Goal: Task Accomplishment & Management: Manage account settings

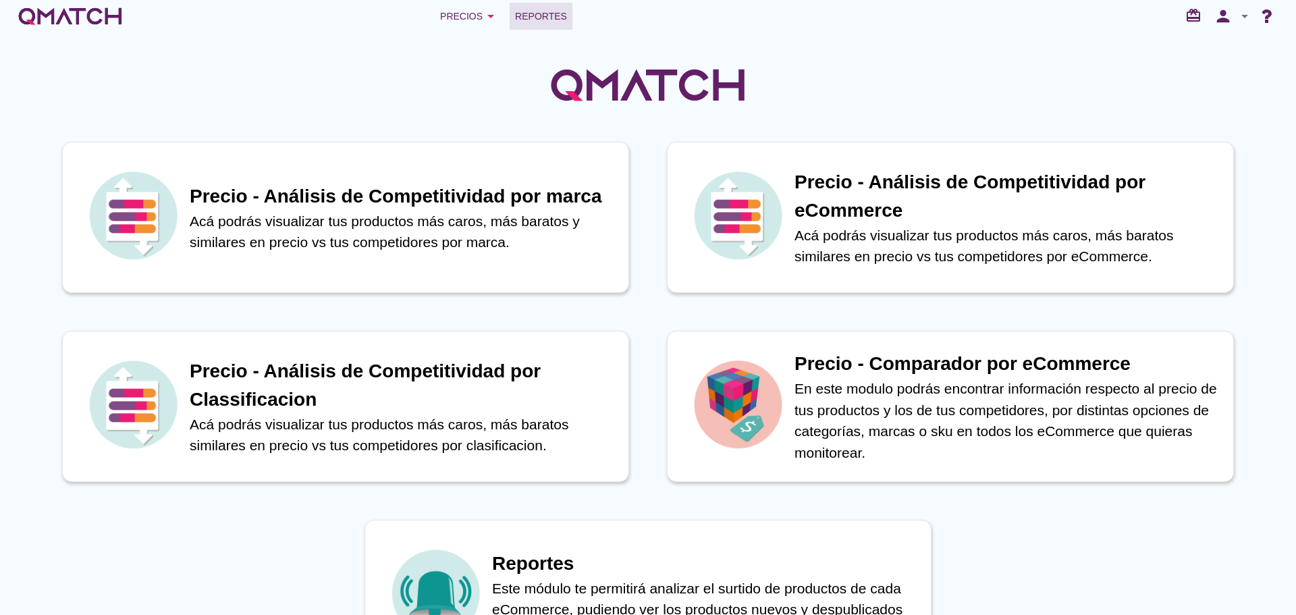
click at [530, 18] on span "Reportes" at bounding box center [541, 16] width 52 height 16
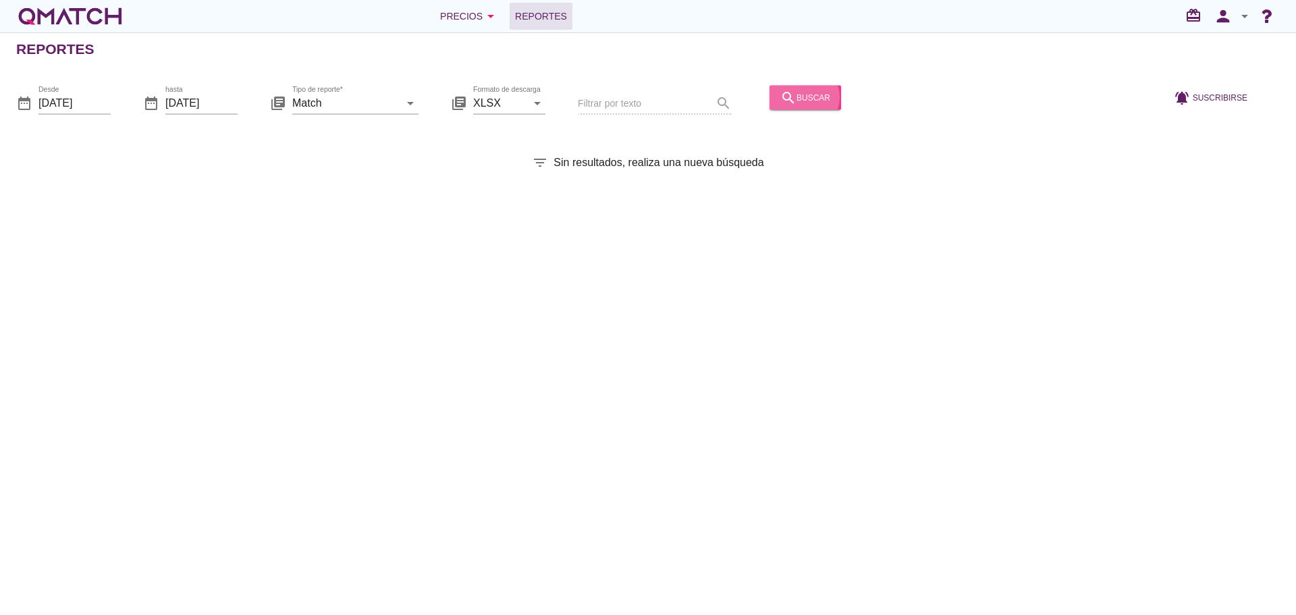
click at [777, 86] on button "search buscar" at bounding box center [805, 97] width 72 height 24
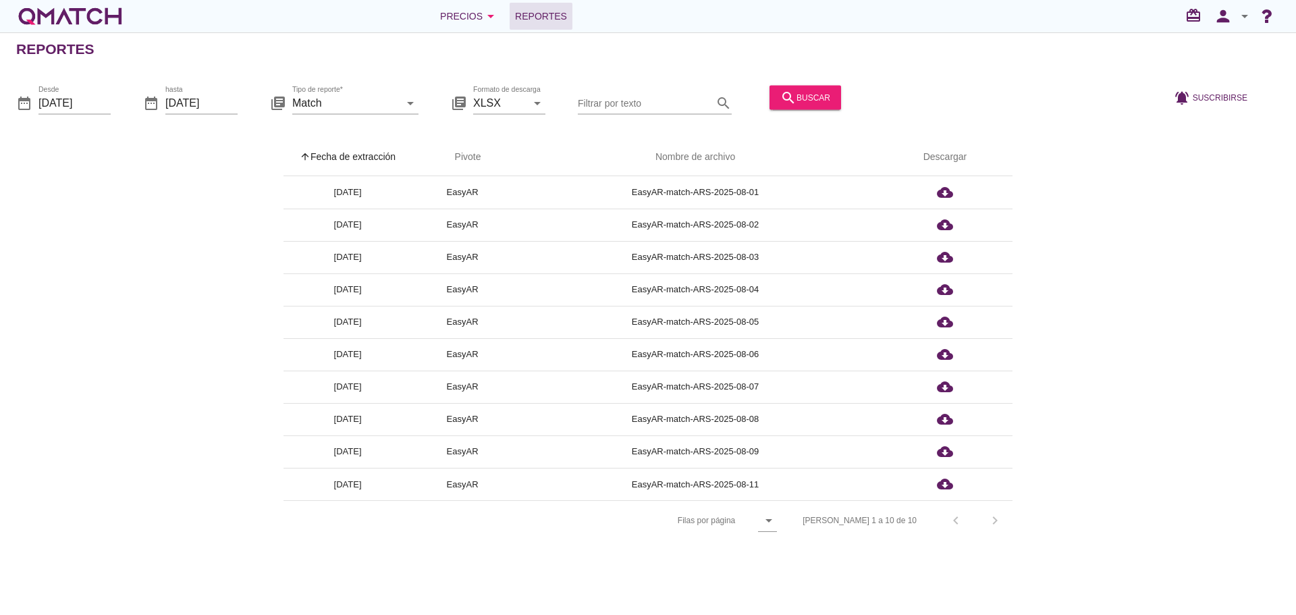
click at [381, 153] on th "arrow_upward Fecha de extracción" at bounding box center [347, 157] width 128 height 38
click at [1221, 13] on icon "person" at bounding box center [1222, 16] width 27 height 19
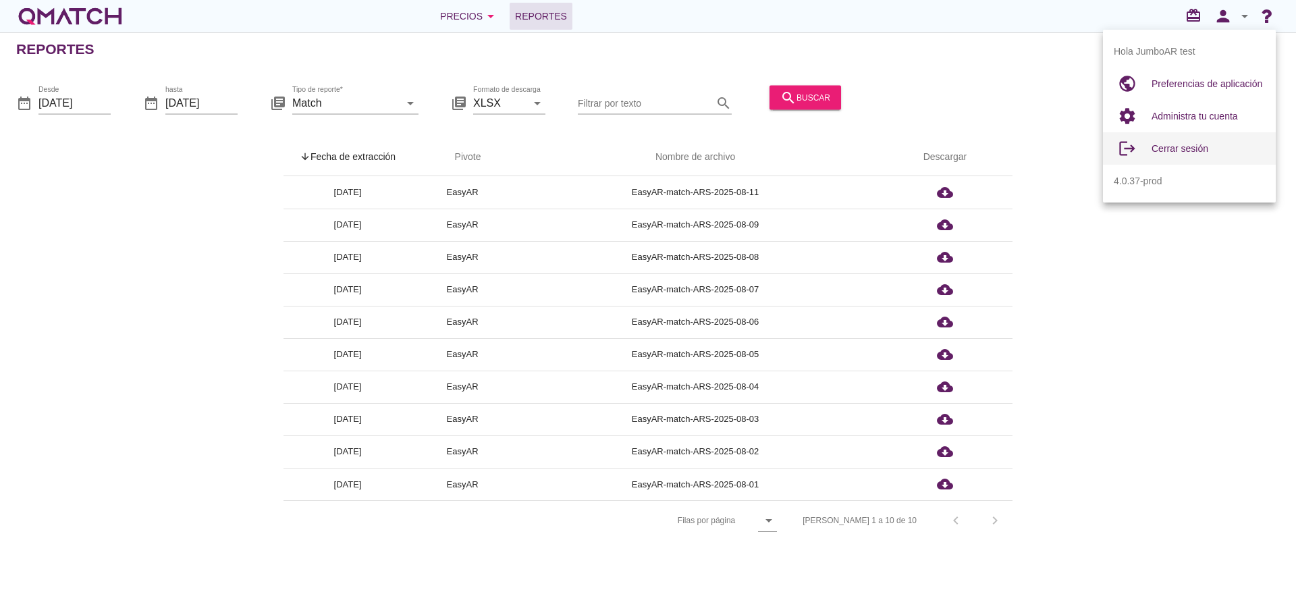
click at [1175, 139] on div "Cerrar sesión" at bounding box center [1207, 148] width 113 height 32
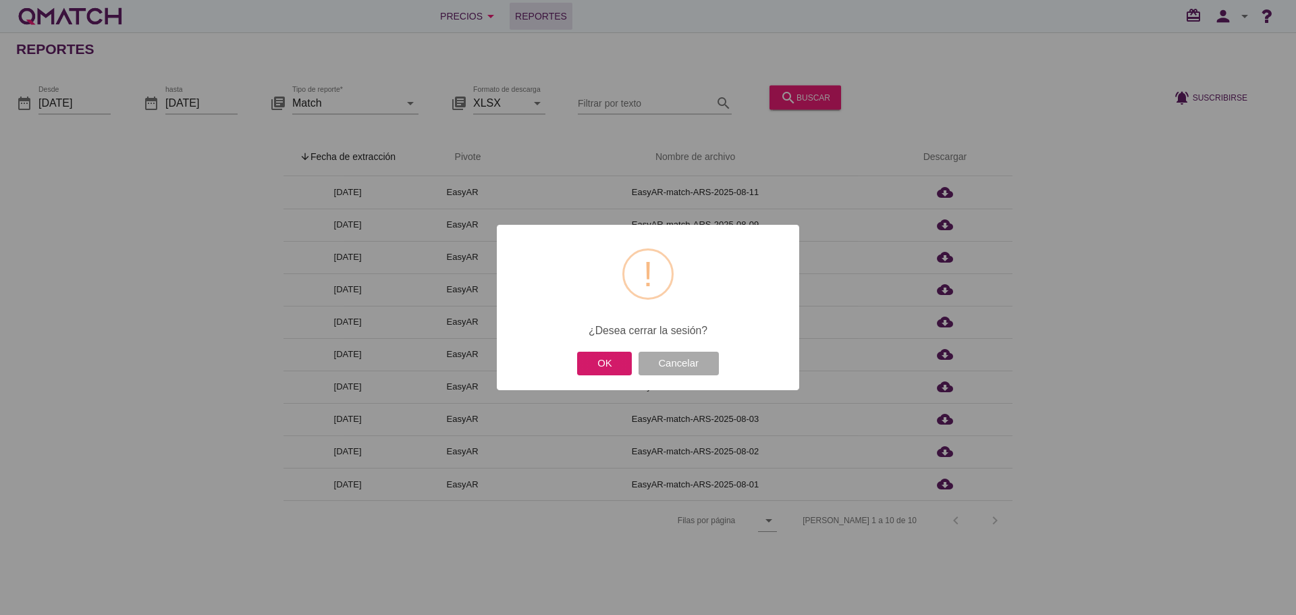
click at [604, 364] on button "OK" at bounding box center [604, 364] width 55 height 24
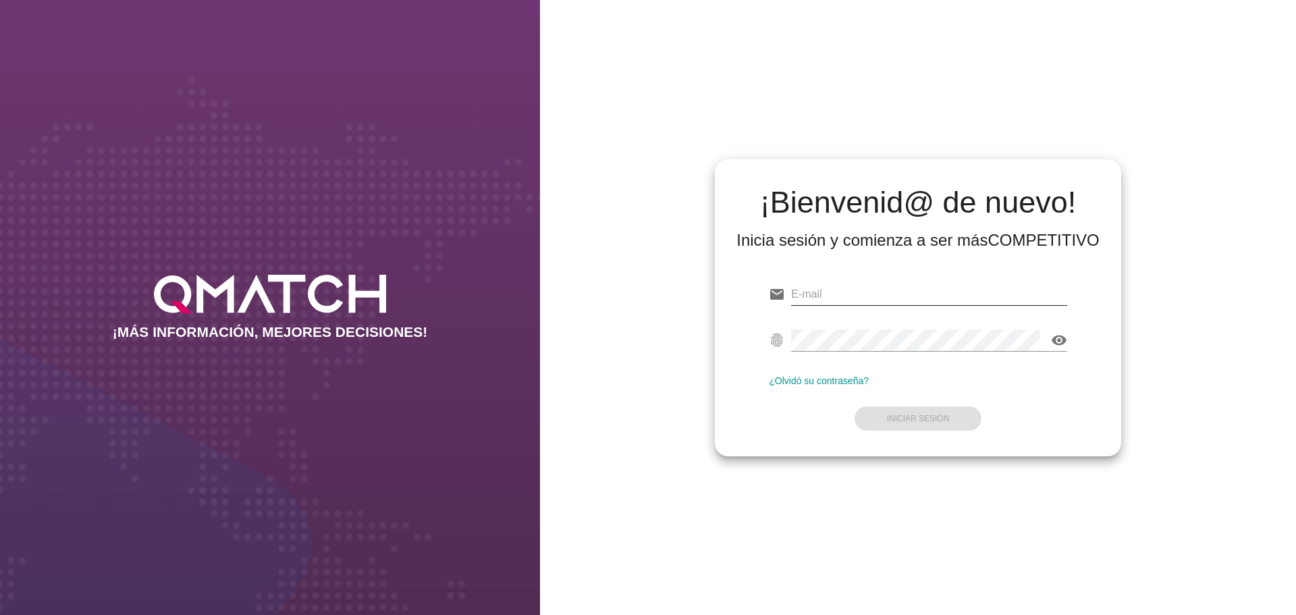
type input "[EMAIL_ADDRESS][DOMAIN_NAME]"
click at [943, 287] on input "[EMAIL_ADDRESS][DOMAIN_NAME]" at bounding box center [929, 294] width 276 height 22
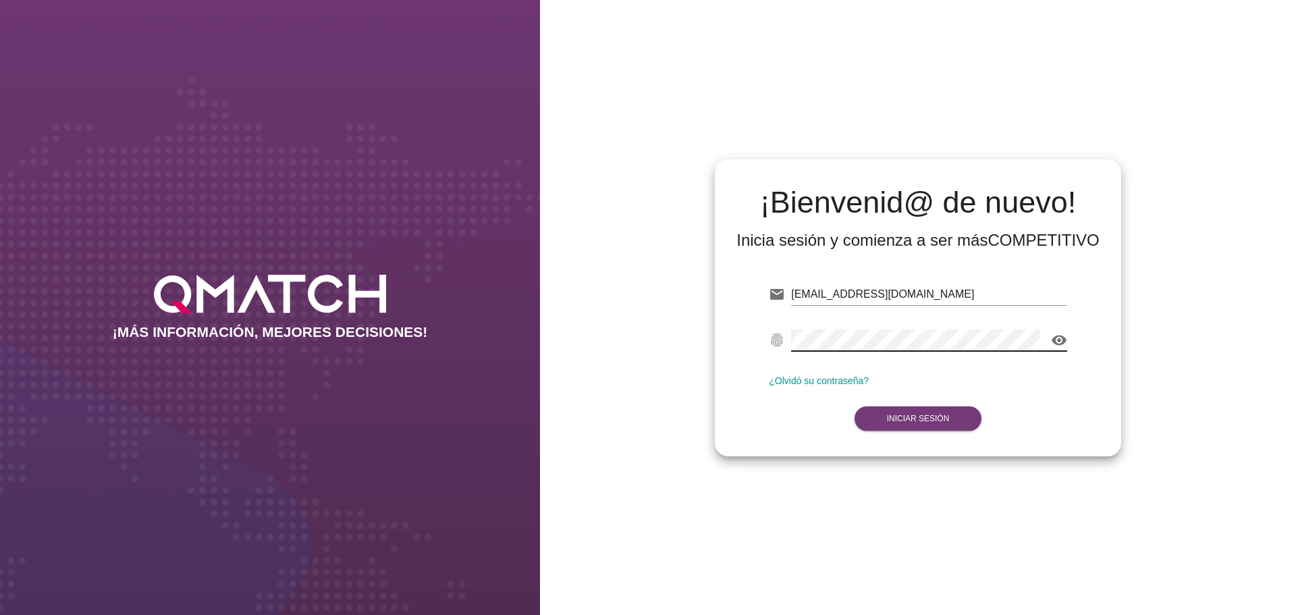
click at [930, 422] on strong "Iniciar Sesión" at bounding box center [918, 418] width 63 height 9
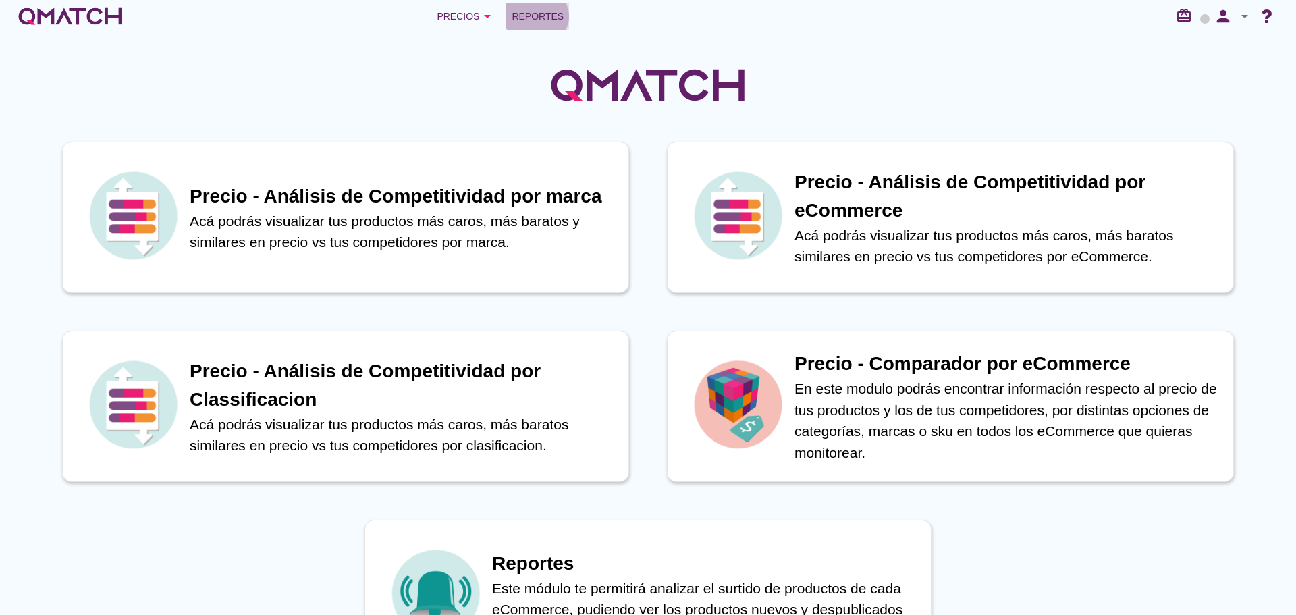
click at [533, 16] on span "Reportes" at bounding box center [537, 16] width 52 height 16
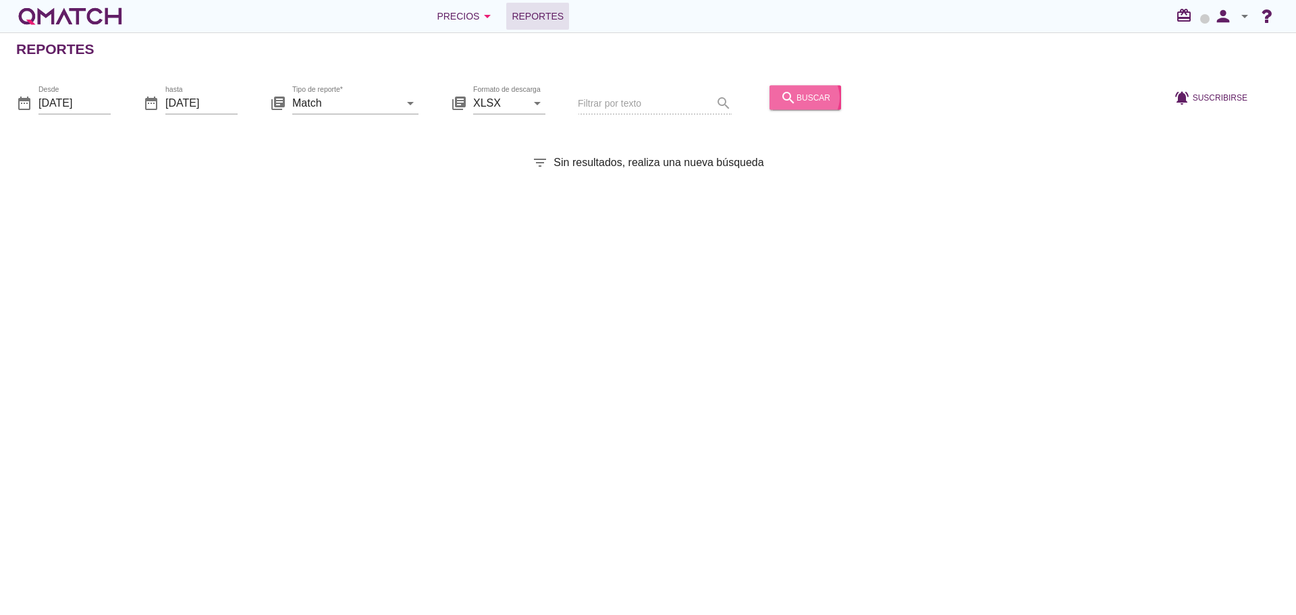
click at [769, 95] on button "search buscar" at bounding box center [805, 97] width 72 height 24
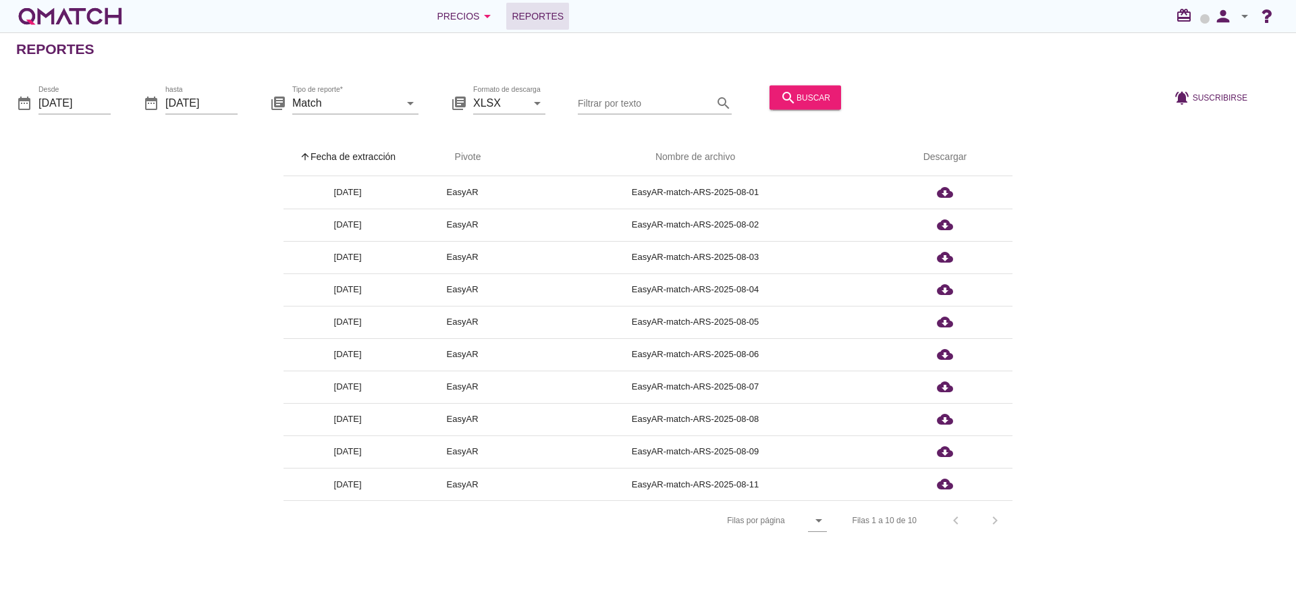
click at [360, 161] on th "arrow_upward Fecha de extracción" at bounding box center [347, 157] width 128 height 38
click at [1225, 20] on icon "person" at bounding box center [1222, 16] width 27 height 19
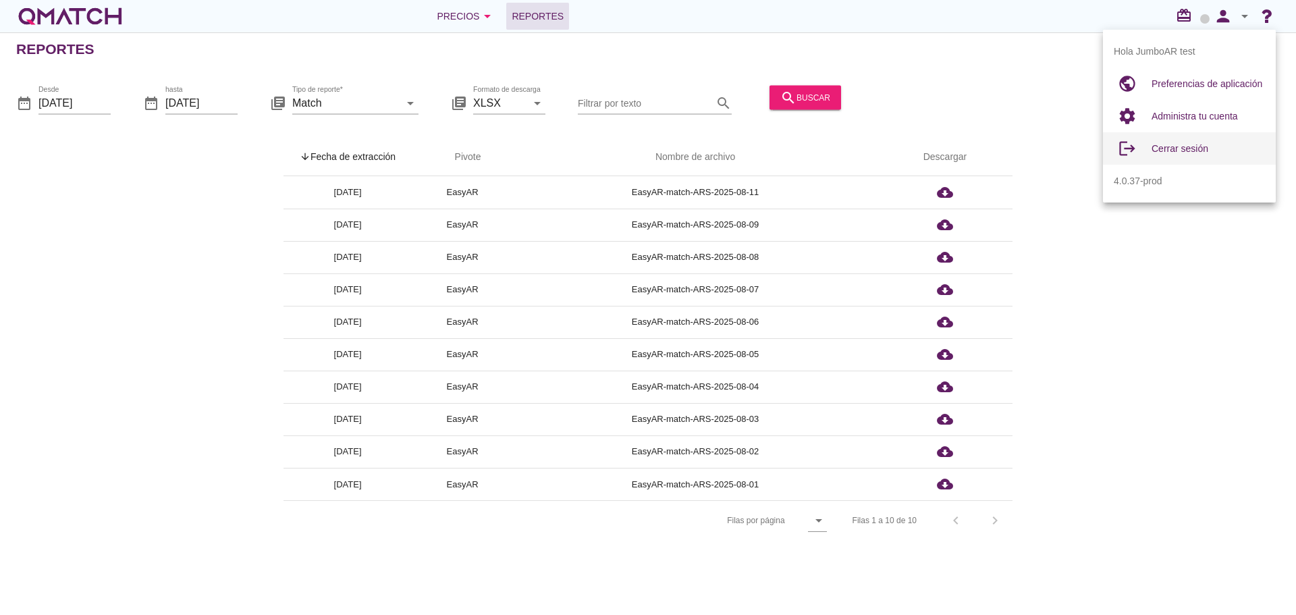
click at [1184, 151] on span "Cerrar sesión" at bounding box center [1179, 148] width 57 height 11
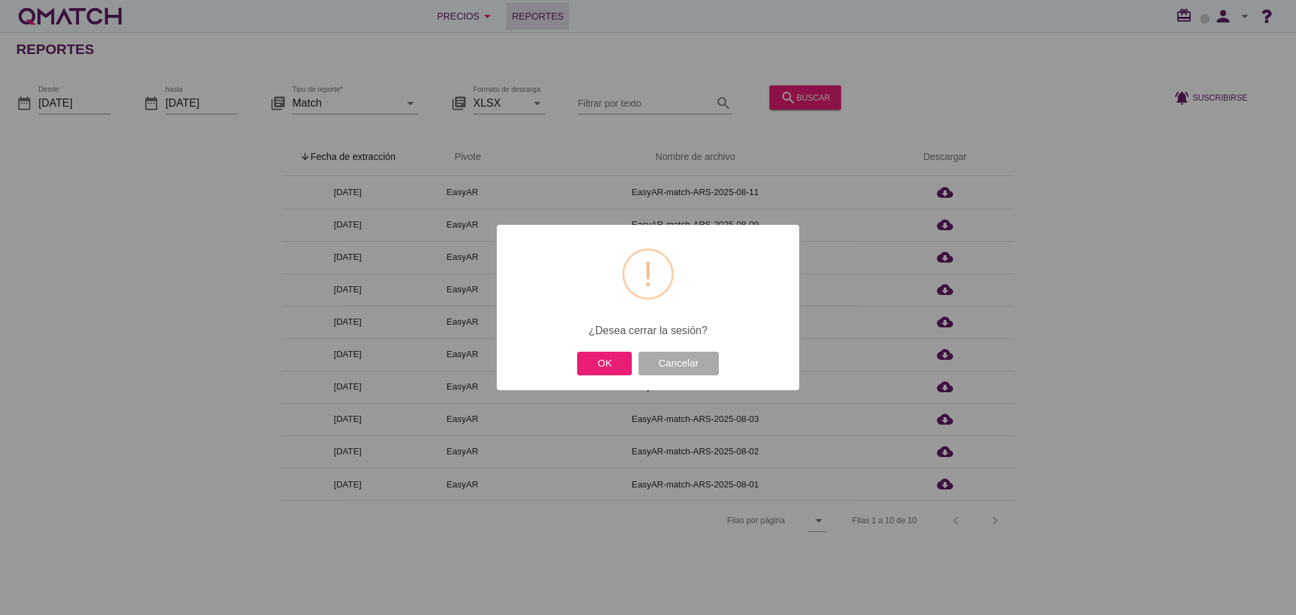
drag, startPoint x: 610, startPoint y: 354, endPoint x: 712, endPoint y: 325, distance: 105.9
click at [611, 354] on button "OK" at bounding box center [604, 364] width 55 height 24
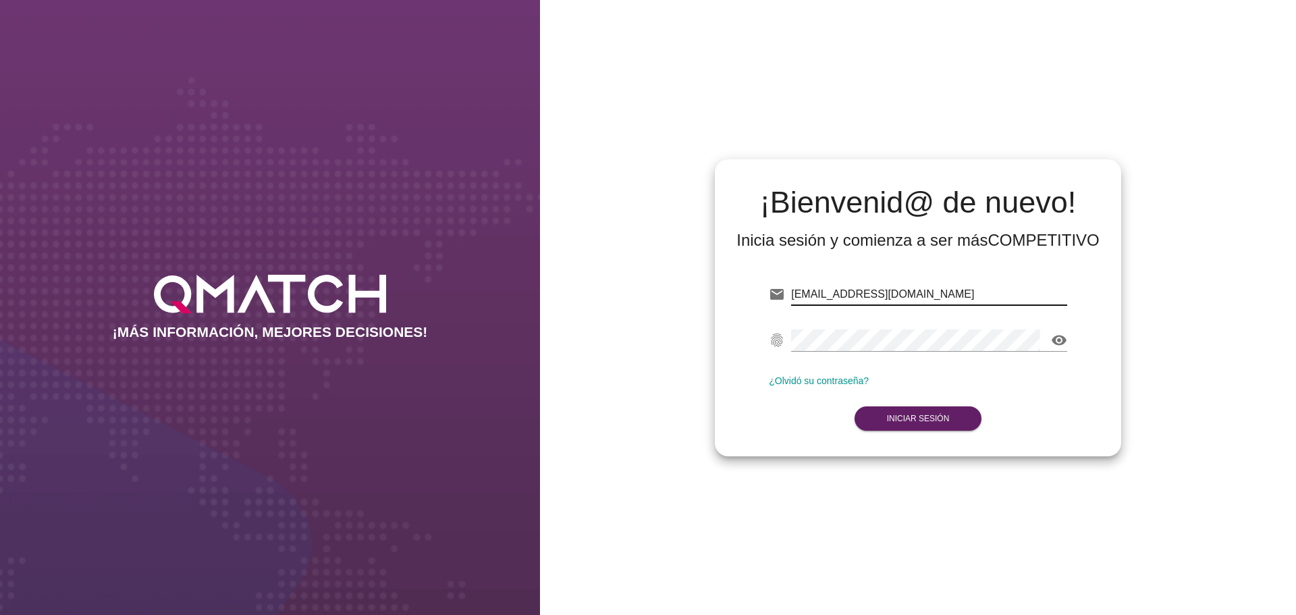
click at [929, 289] on input "[EMAIL_ADDRESS][DOMAIN_NAME]" at bounding box center [929, 294] width 276 height 22
type input "test@test.cencosud.com.co"
click at [897, 424] on button "Iniciar Sesión" at bounding box center [918, 418] width 128 height 24
